Goal: Navigation & Orientation: Go to known website

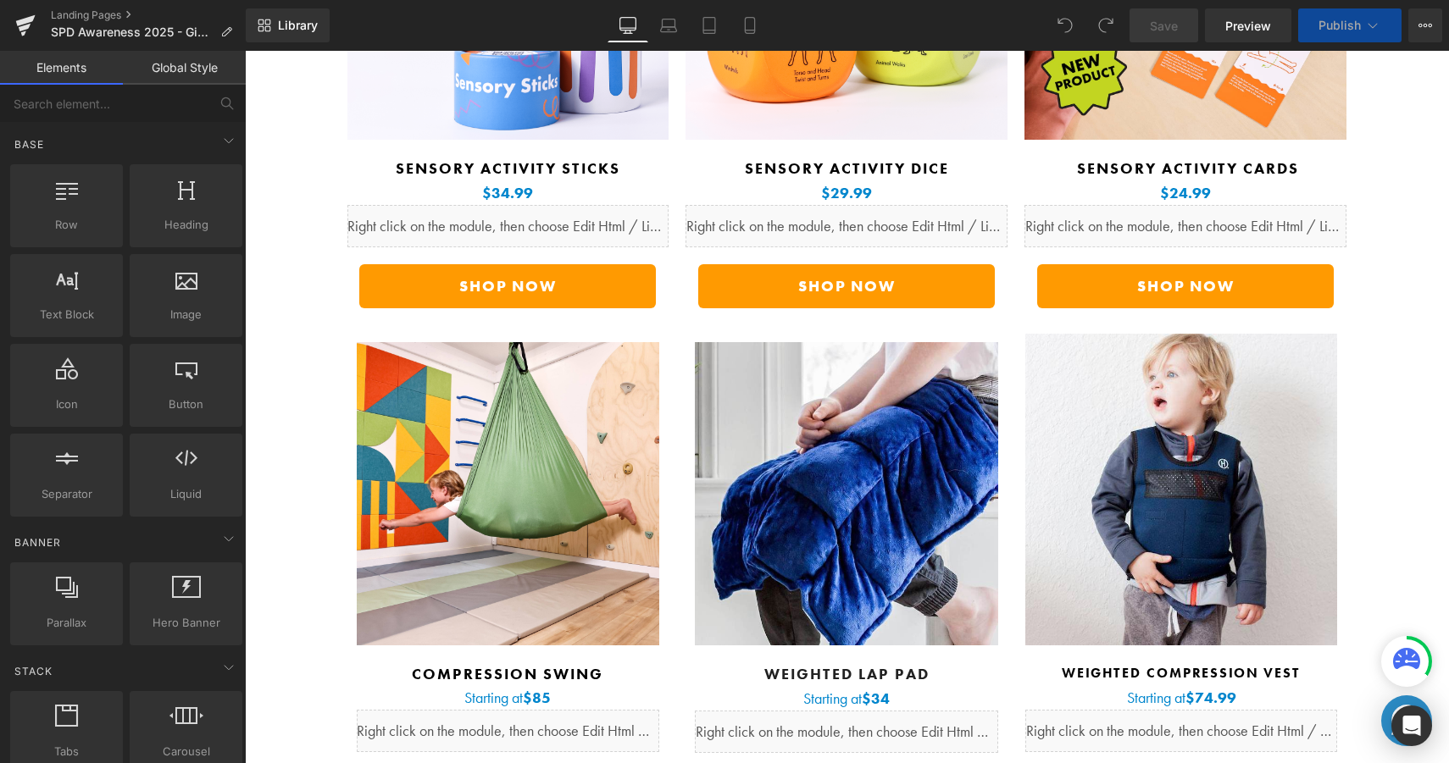
scroll to position [1204, 0]
